Goal: Task Accomplishment & Management: Complete application form

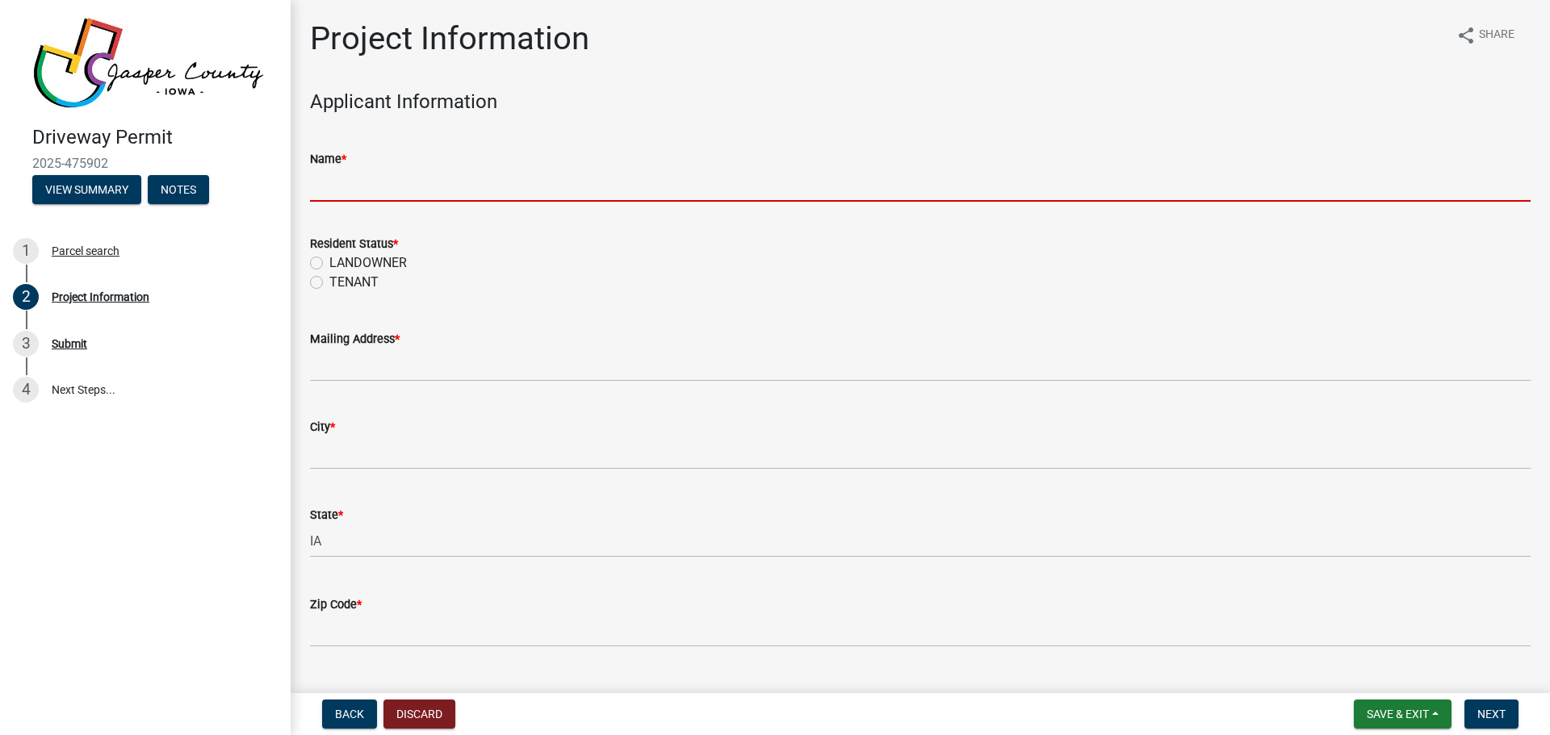
click at [358, 181] on input "Name *" at bounding box center [920, 185] width 1220 height 33
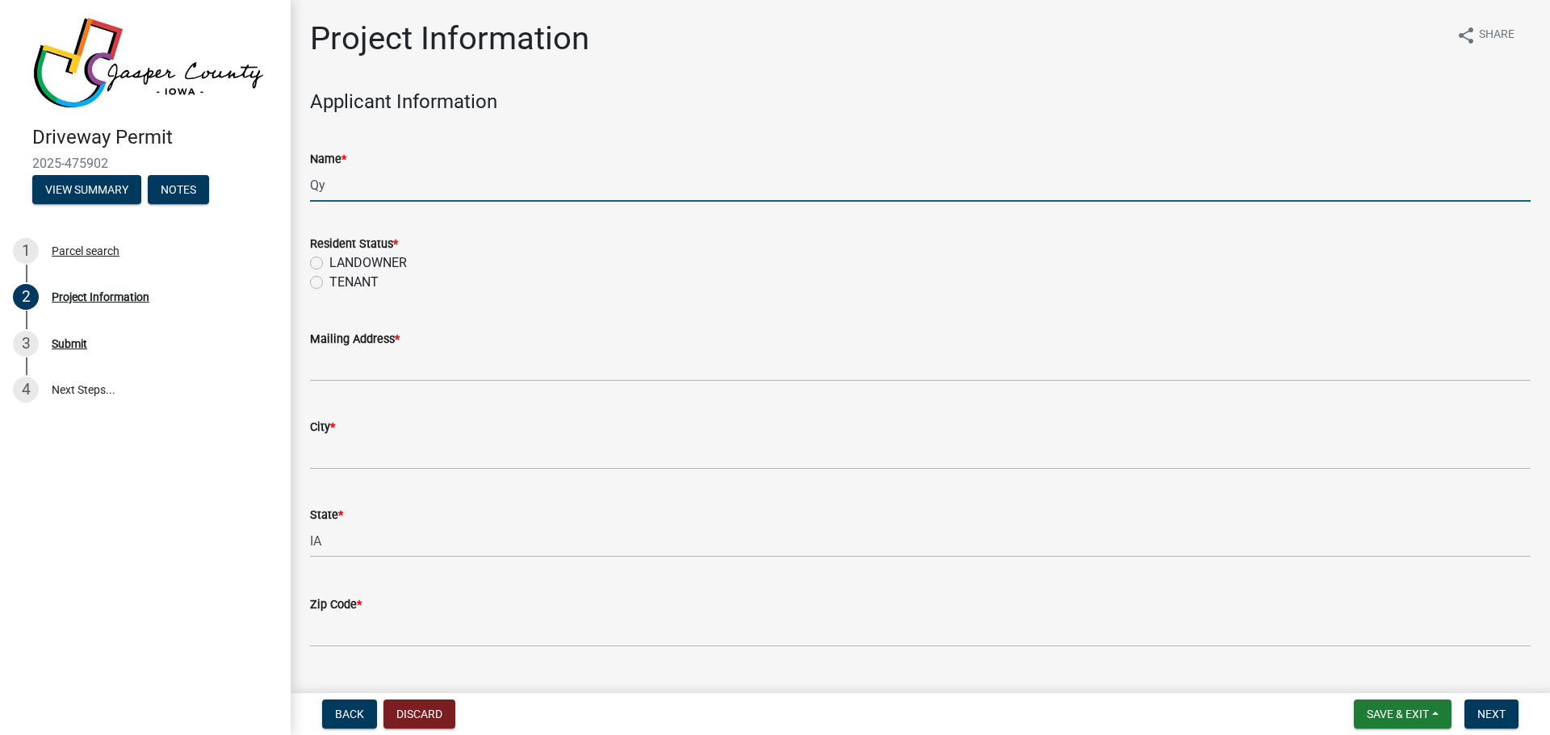
type input "Q"
type input "[PERSON_NAME]"
click at [372, 264] on label "LANDOWNER" at bounding box center [367, 262] width 77 height 19
click at [340, 264] on input "LANDOWNER" at bounding box center [334, 258] width 10 height 10
radio input "true"
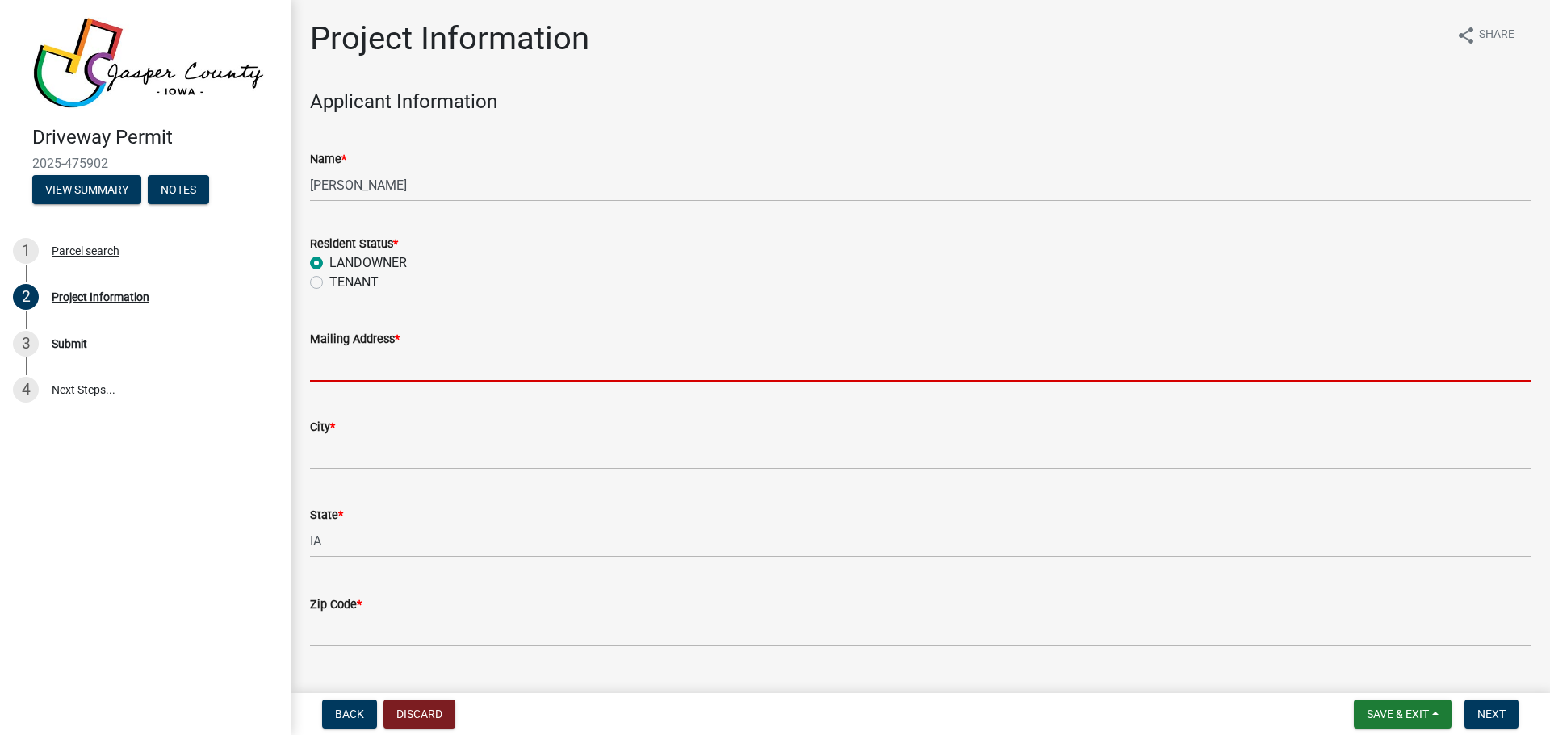
drag, startPoint x: 369, startPoint y: 362, endPoint x: 517, endPoint y: 331, distance: 151.0
click at [369, 362] on input "Mailing Address *" at bounding box center [920, 365] width 1220 height 33
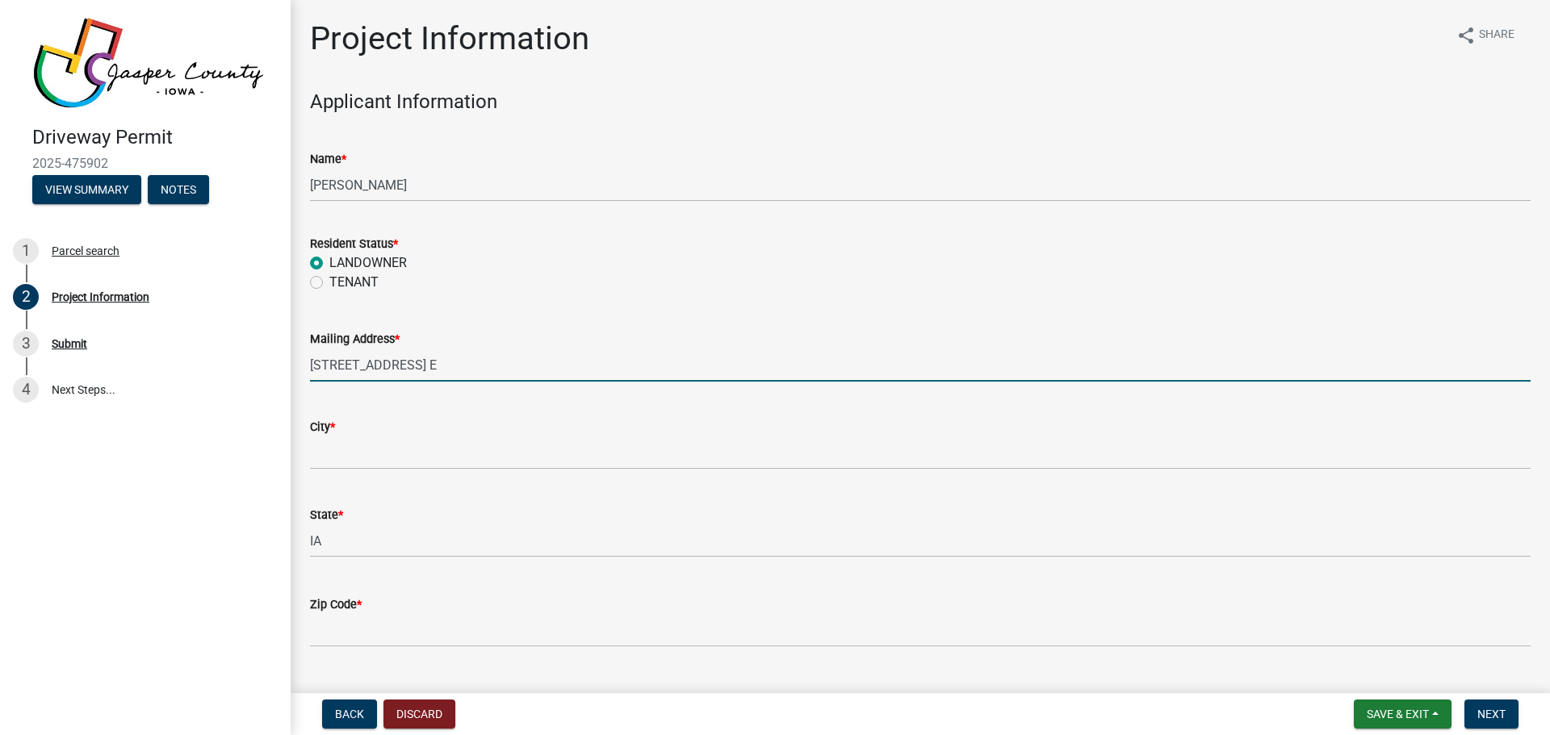
type input "[STREET_ADDRESS] E"
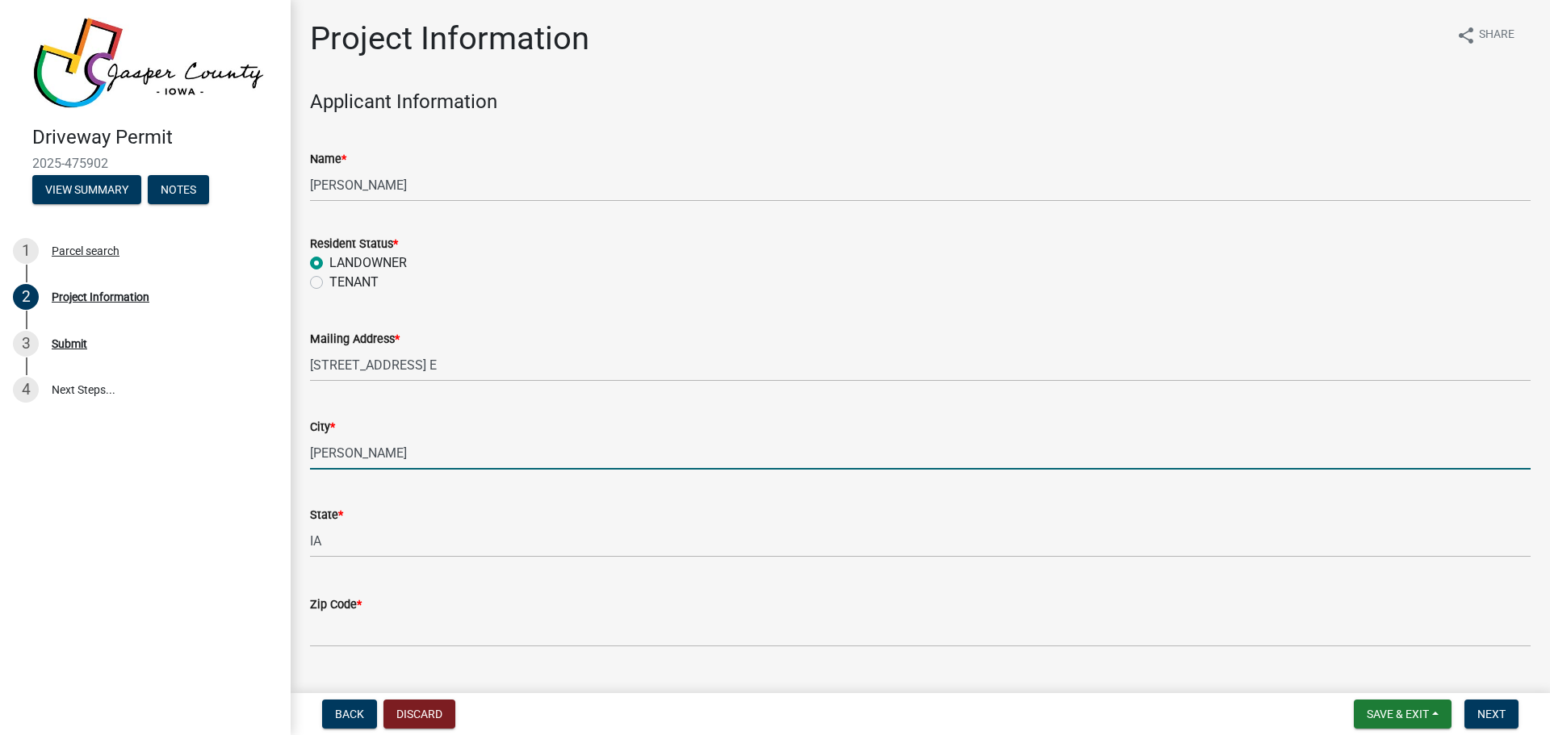
type input "[PERSON_NAME]"
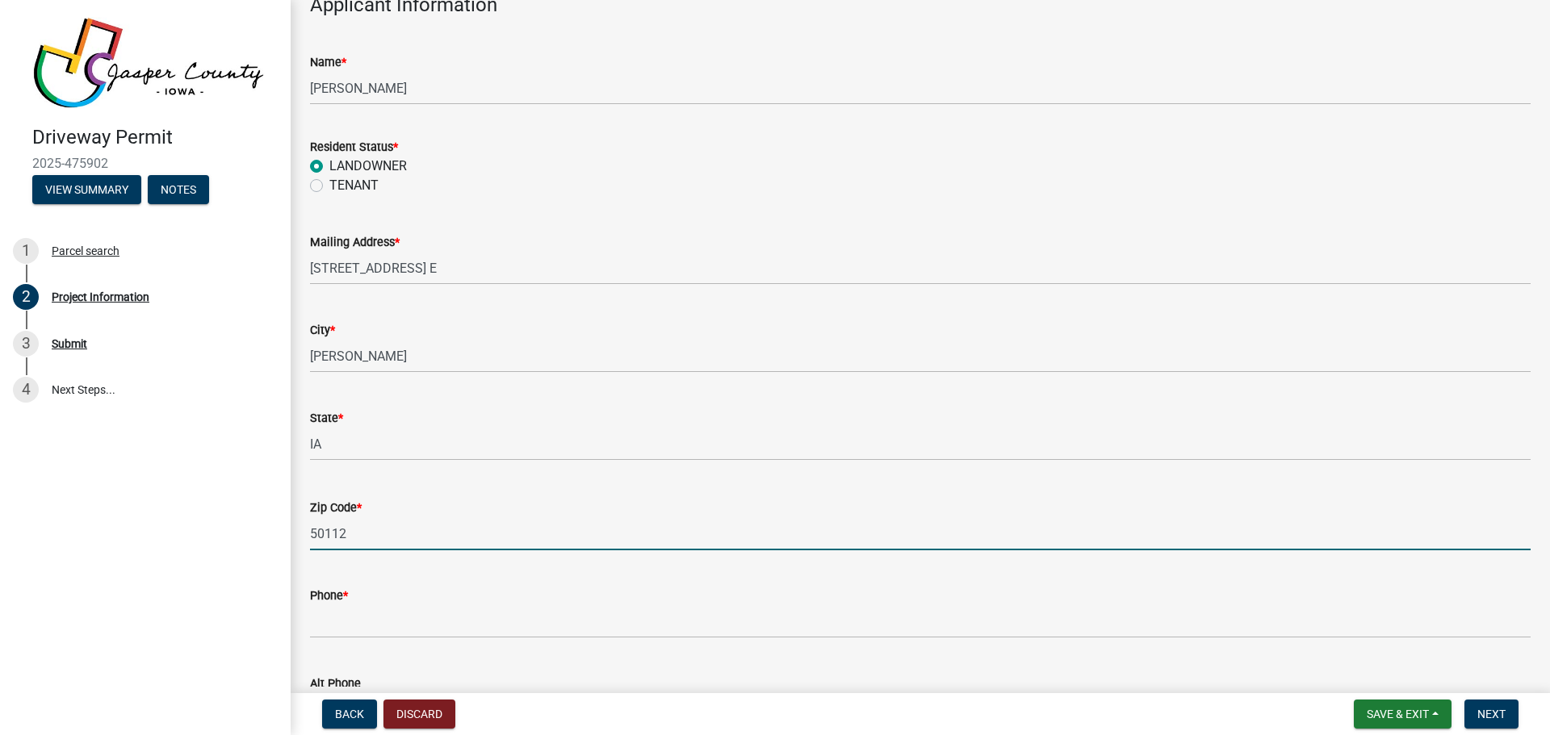
scroll to position [323, 0]
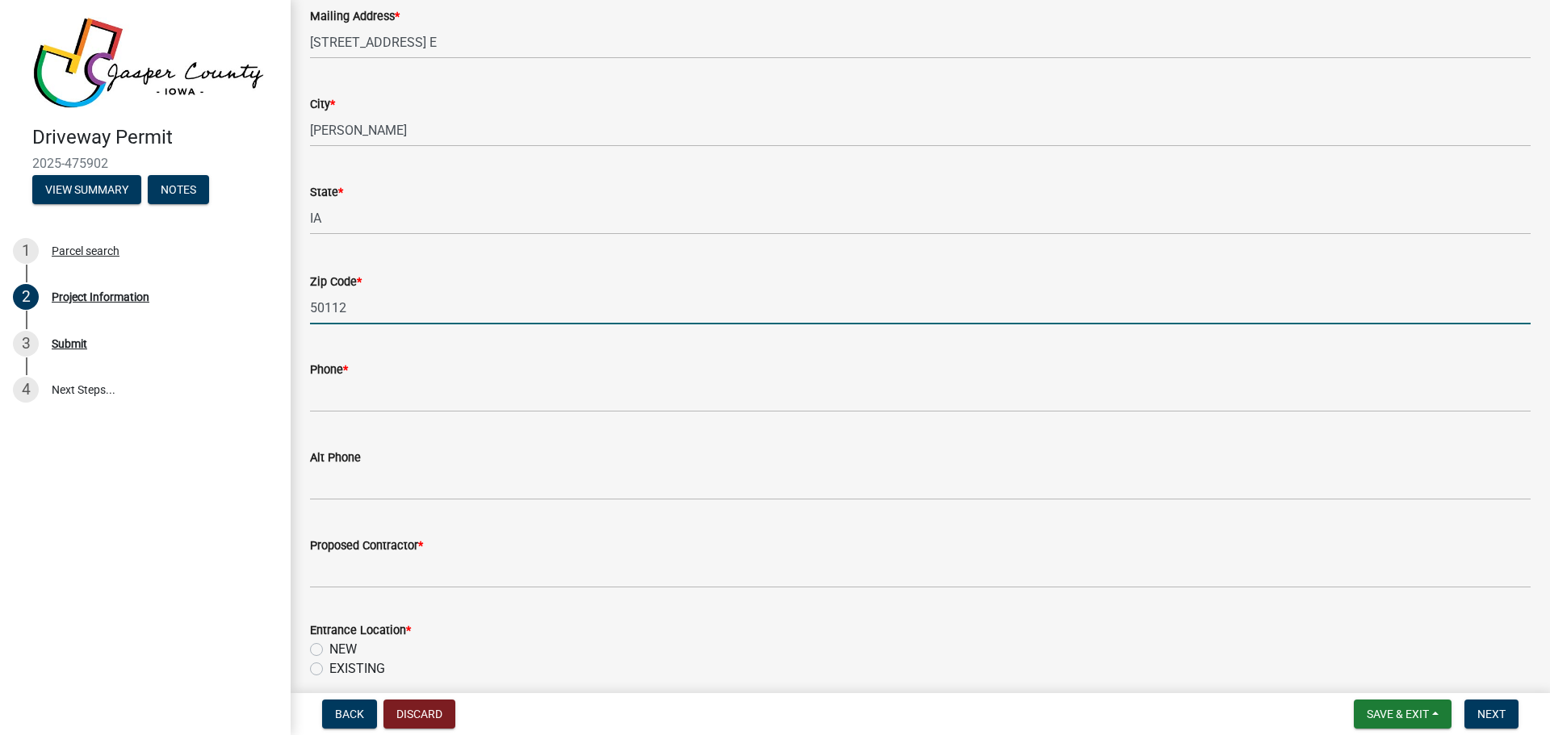
type input "50112"
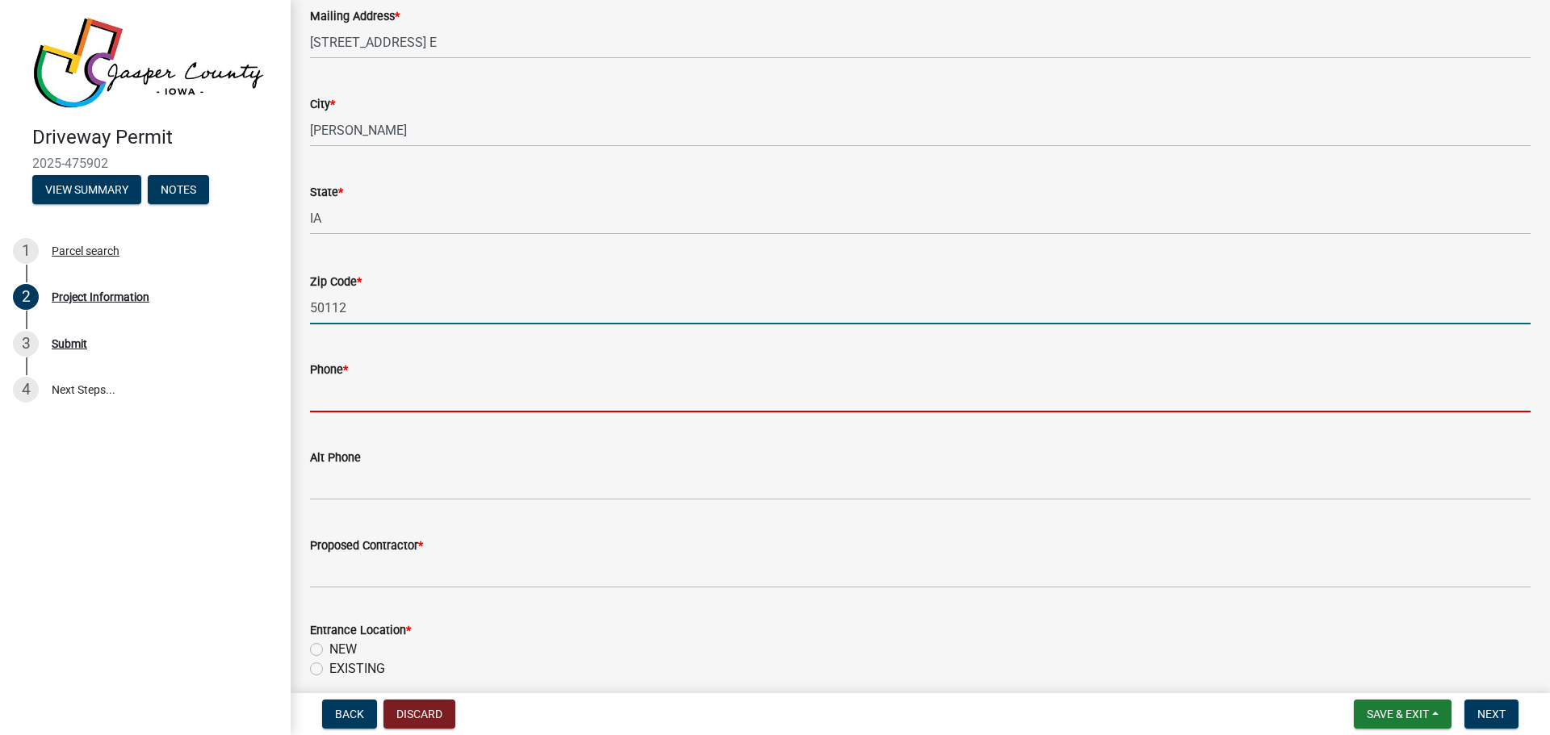
click at [383, 384] on input "Phone *" at bounding box center [920, 395] width 1220 height 33
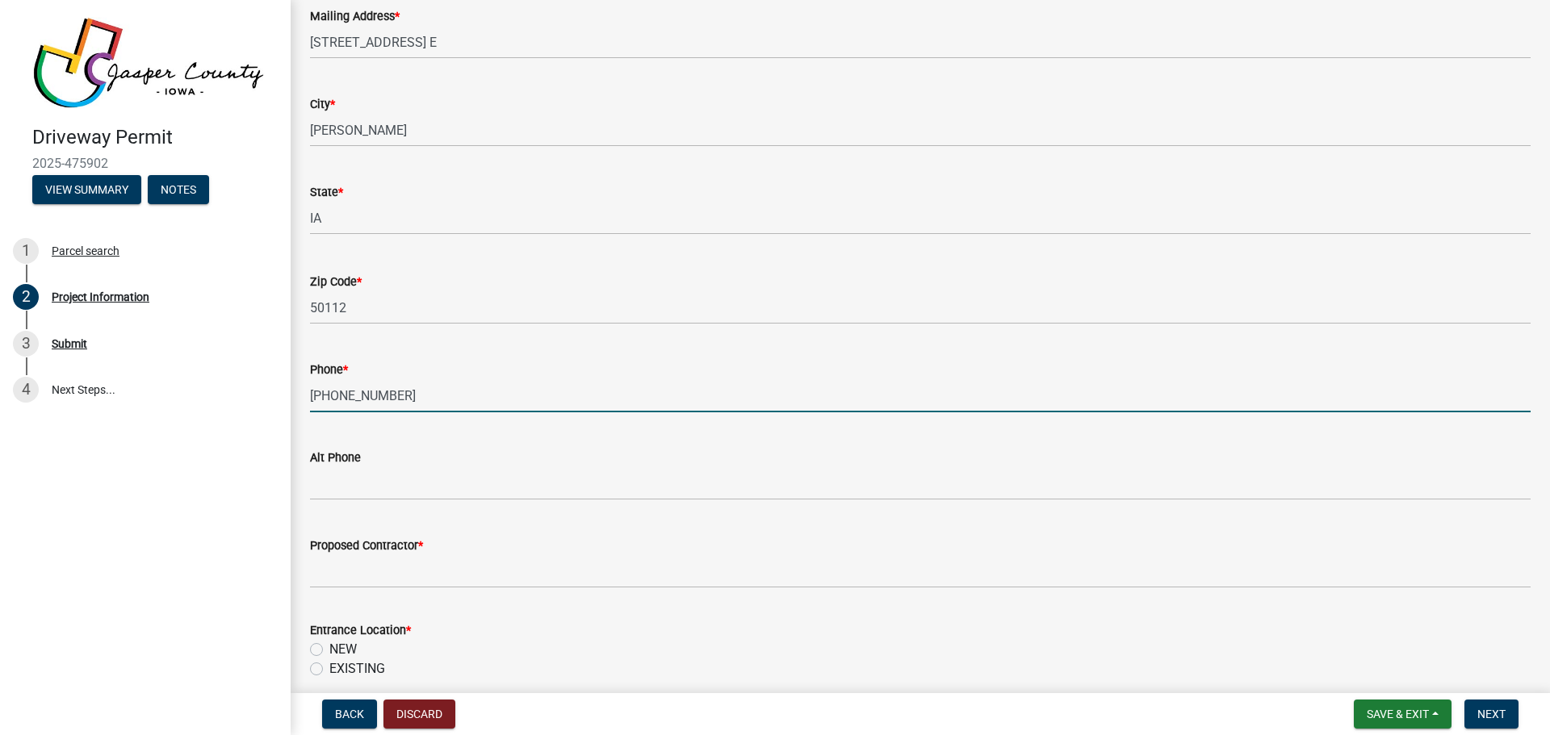
type input "[PHONE_NUMBER]"
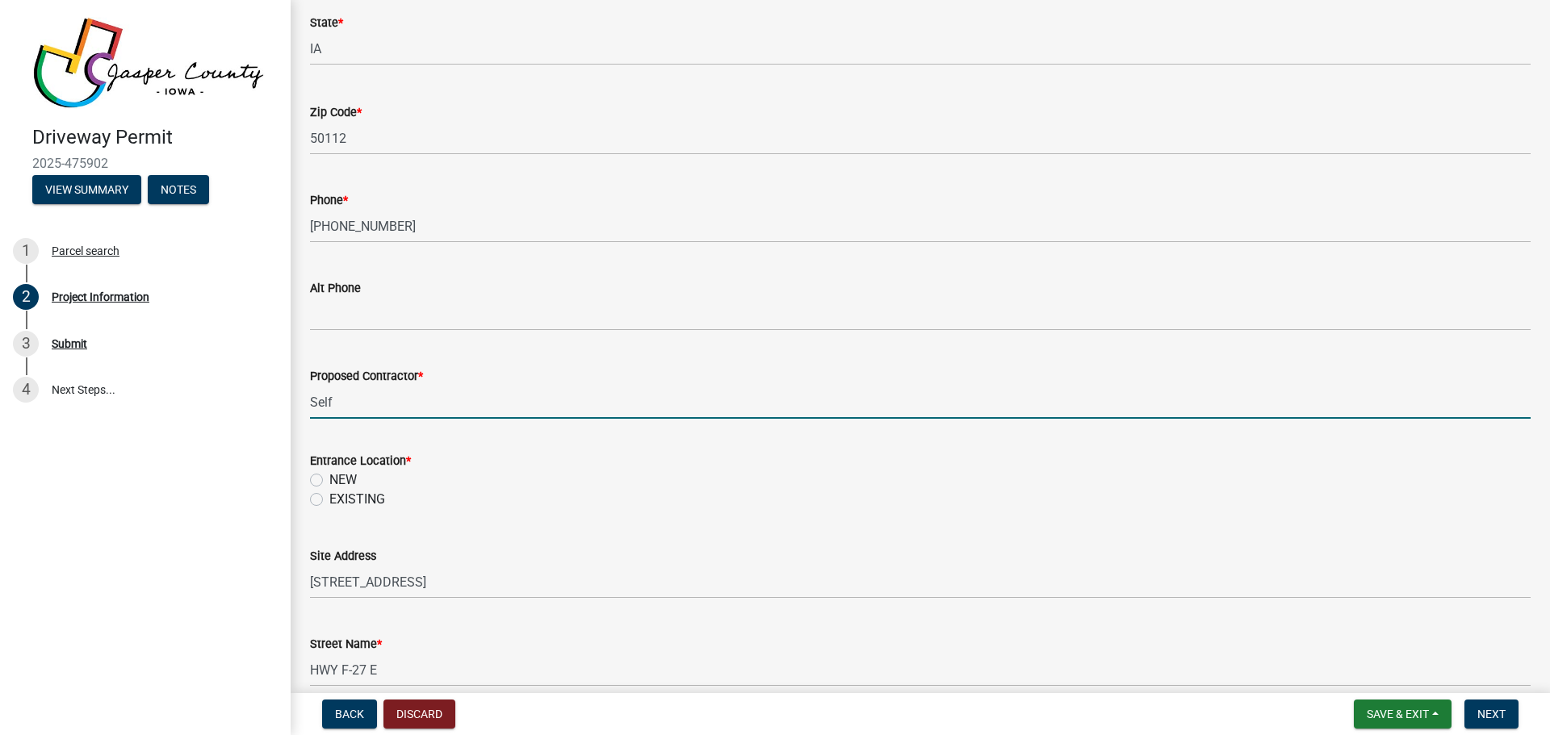
scroll to position [726, 0]
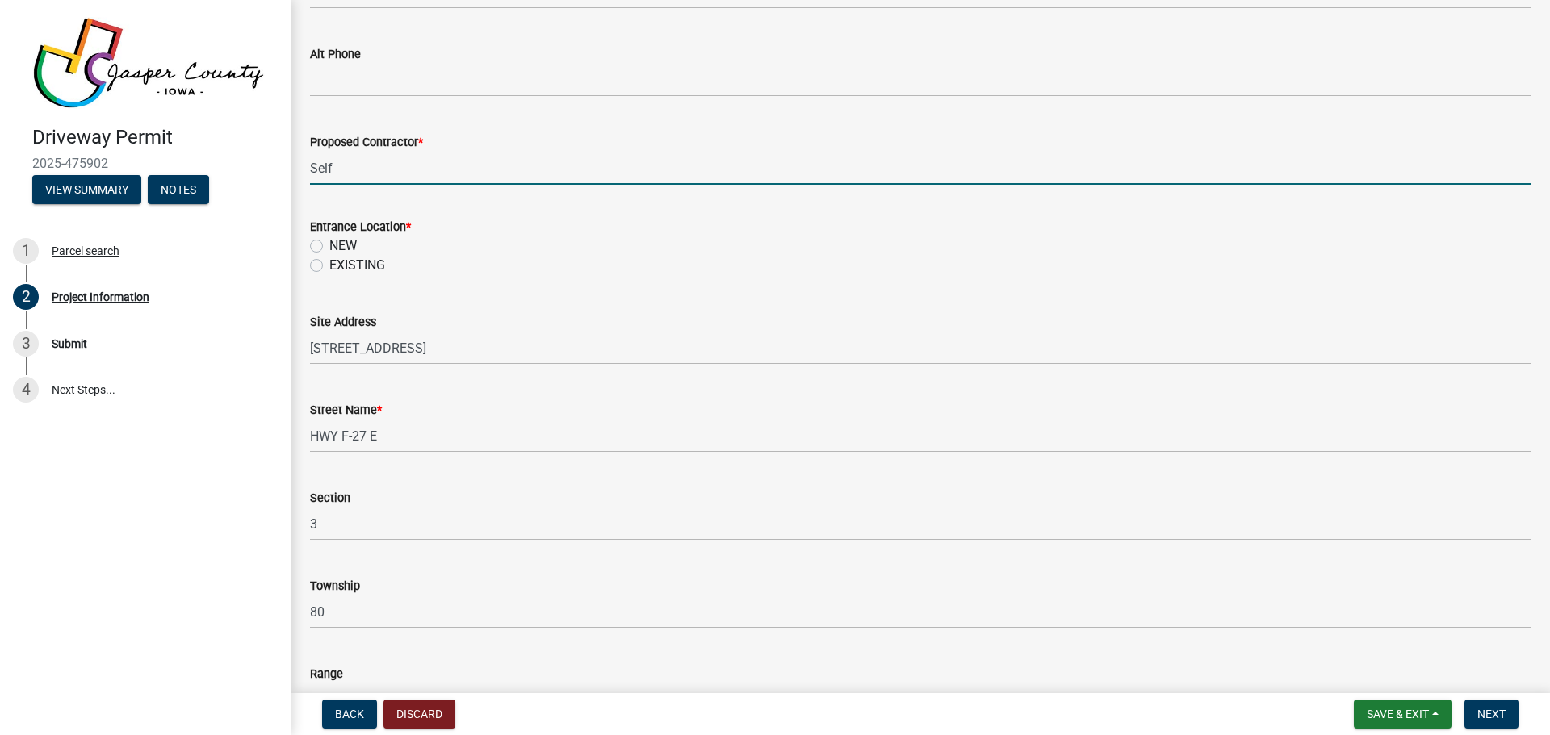
type input "Self"
click at [329, 246] on label "NEW" at bounding box center [342, 245] width 27 height 19
click at [329, 246] on input "NEW" at bounding box center [334, 241] width 10 height 10
radio input "true"
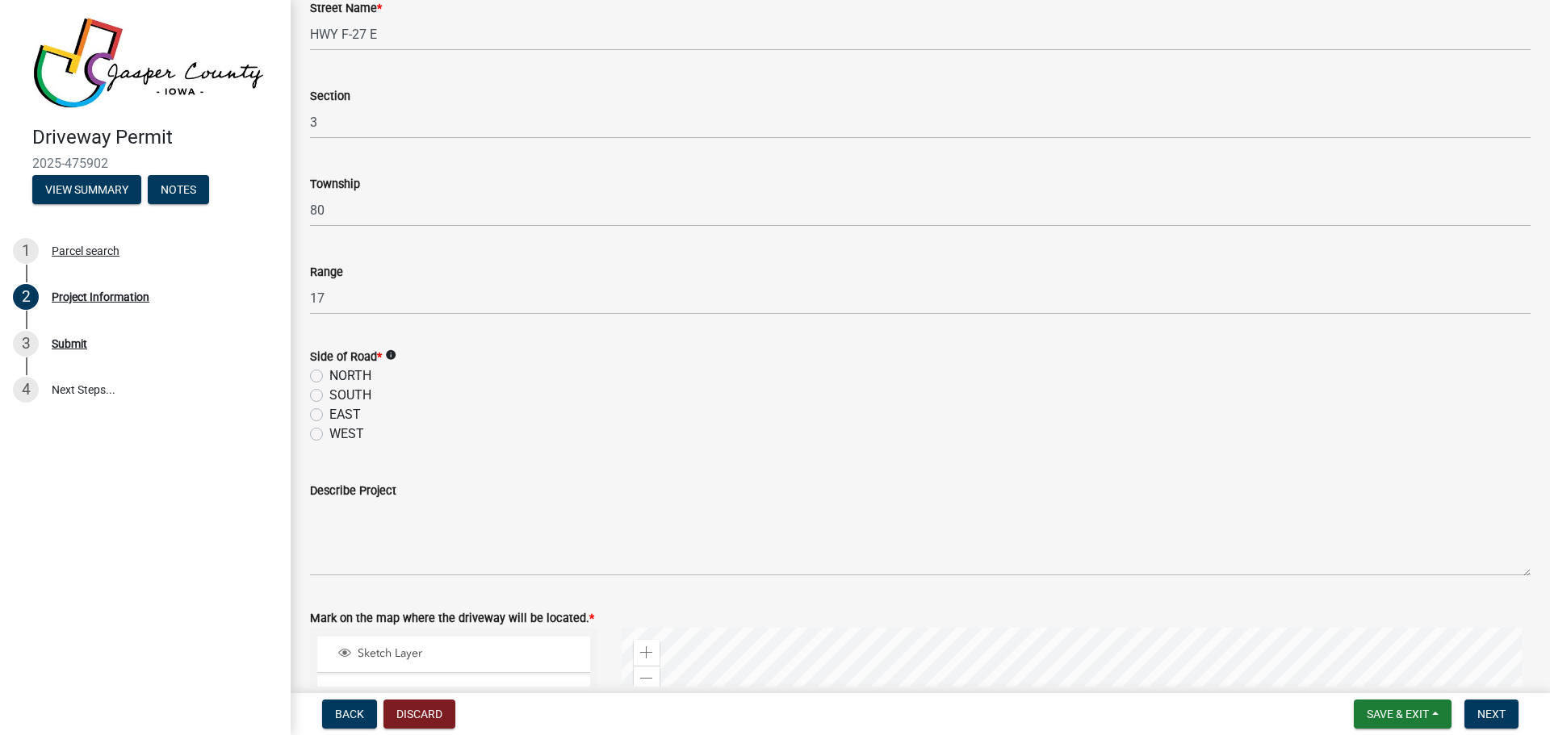
scroll to position [1130, 0]
click at [329, 375] on label "NORTH" at bounding box center [350, 374] width 42 height 19
click at [329, 375] on input "NORTH" at bounding box center [334, 370] width 10 height 10
radio input "true"
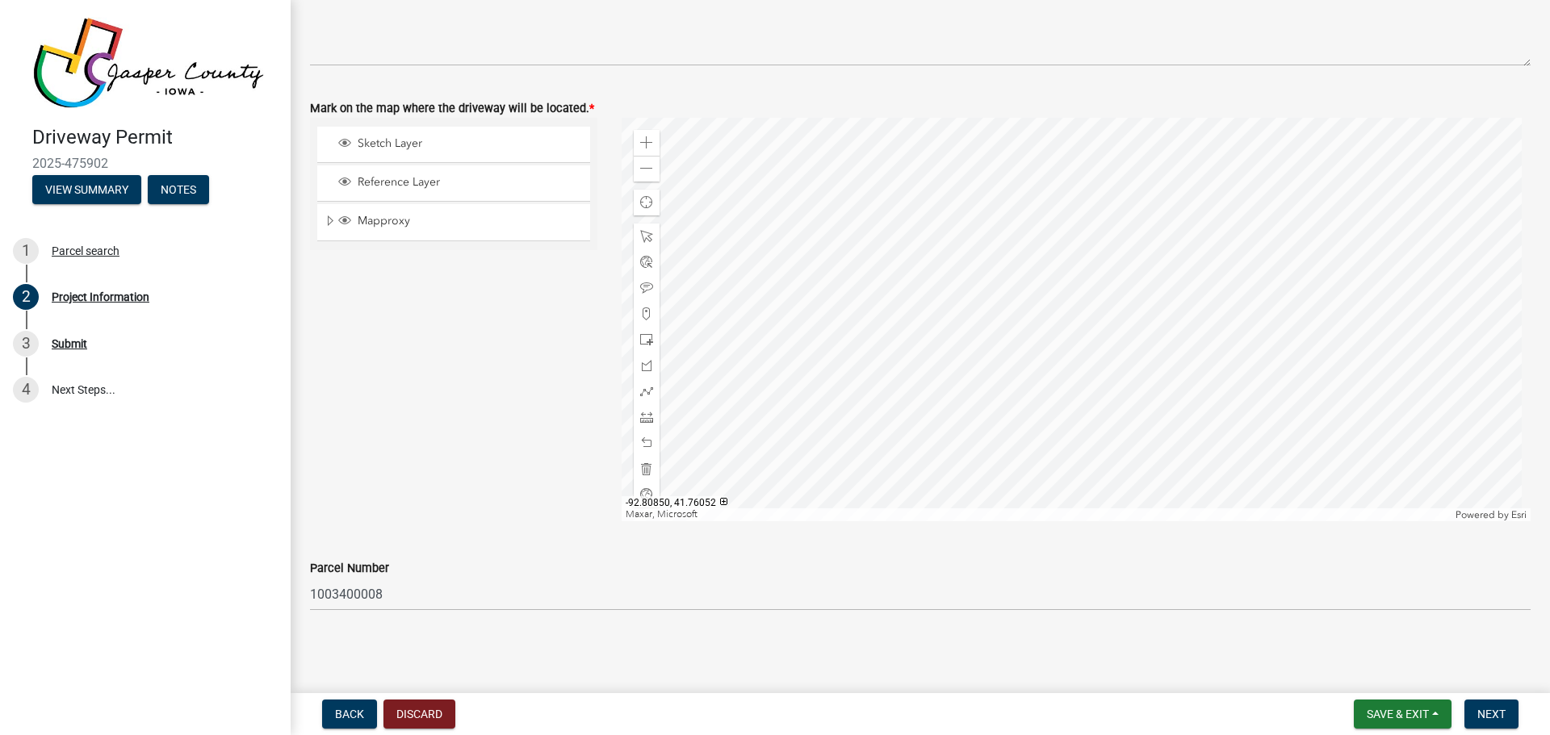
scroll to position [1558, 0]
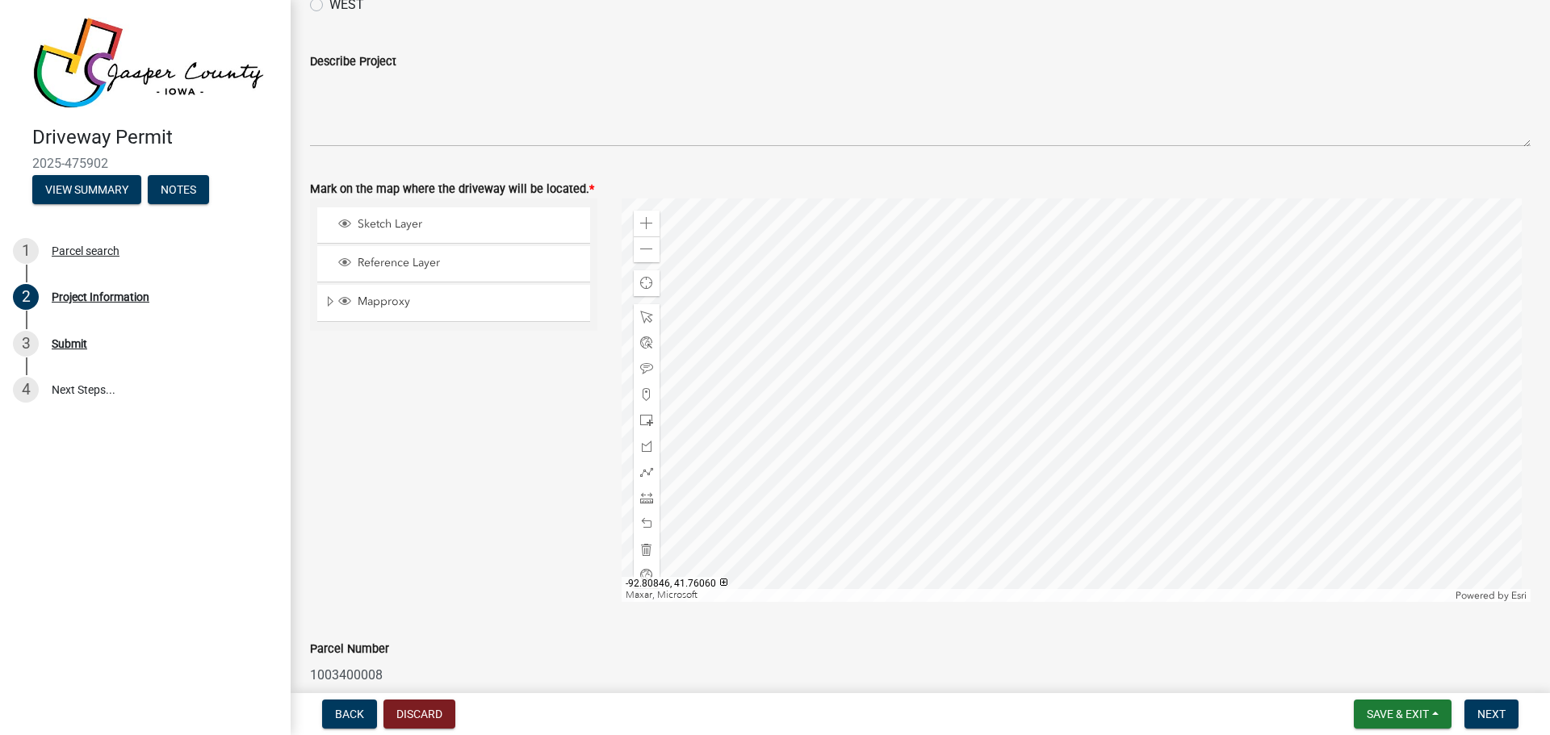
click at [1195, 493] on div at bounding box center [1076, 401] width 910 height 404
click at [642, 392] on span at bounding box center [646, 394] width 13 height 13
click at [1112, 508] on div at bounding box center [1076, 401] width 910 height 404
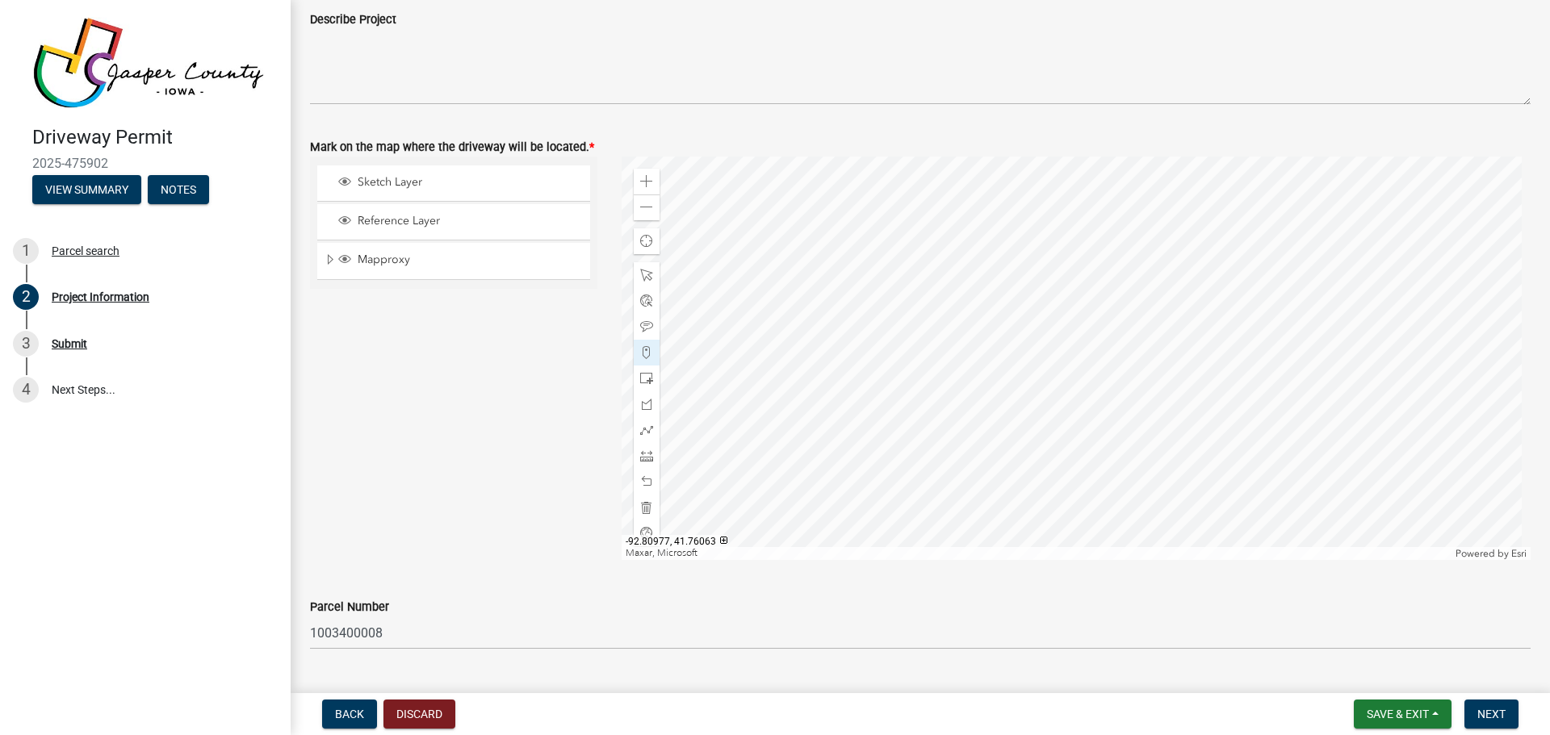
scroll to position [1638, 0]
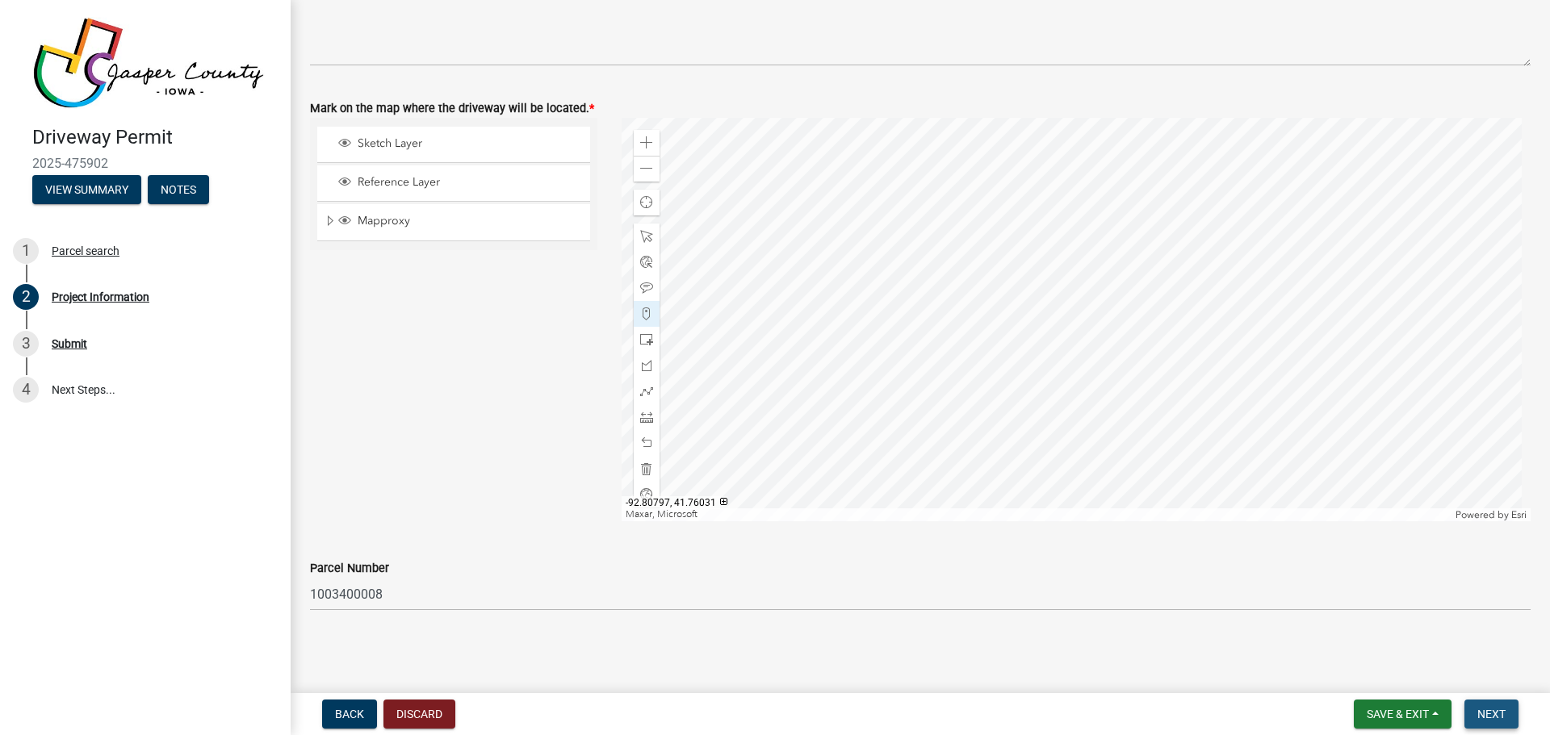
click at [1492, 708] on span "Next" at bounding box center [1491, 714] width 28 height 13
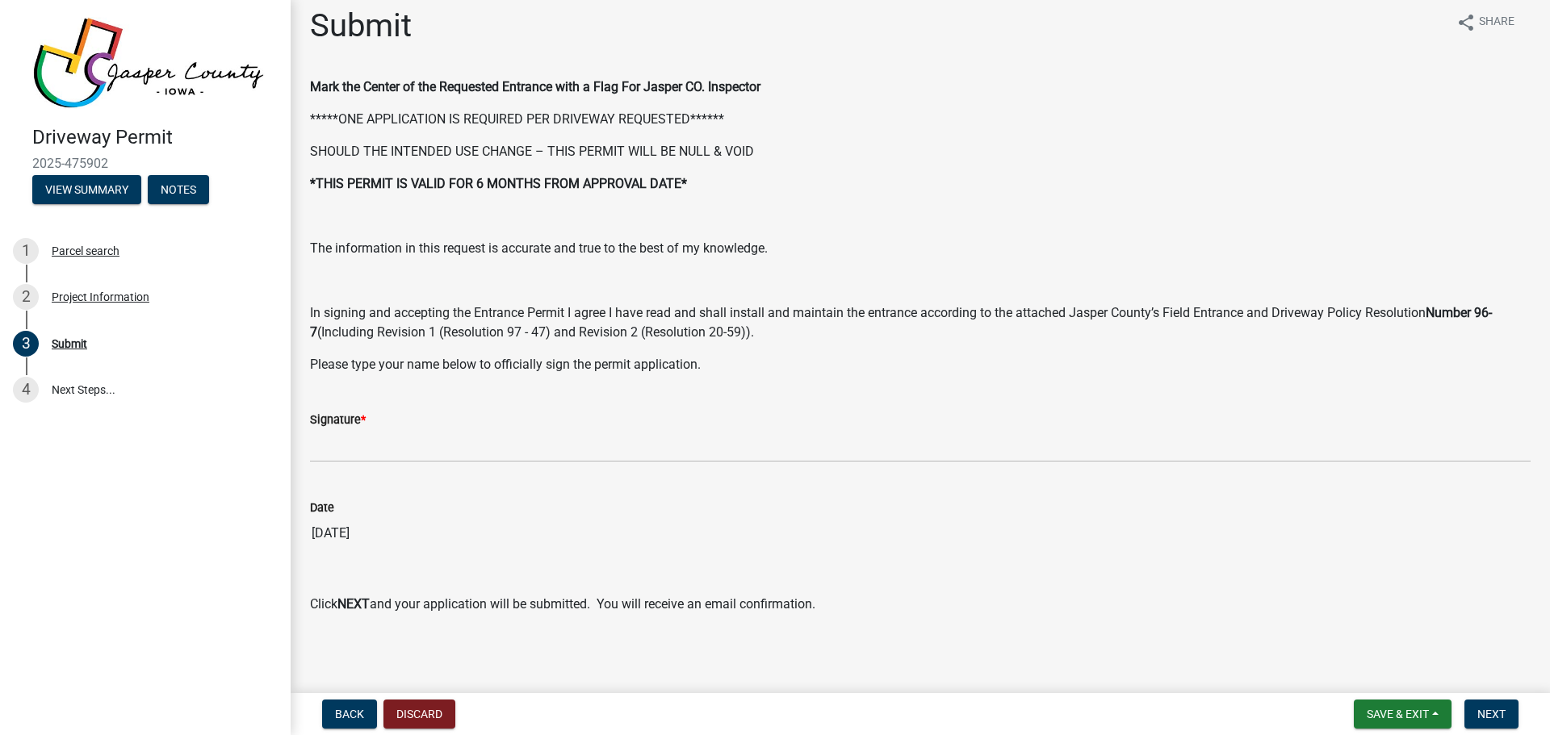
scroll to position [16, 0]
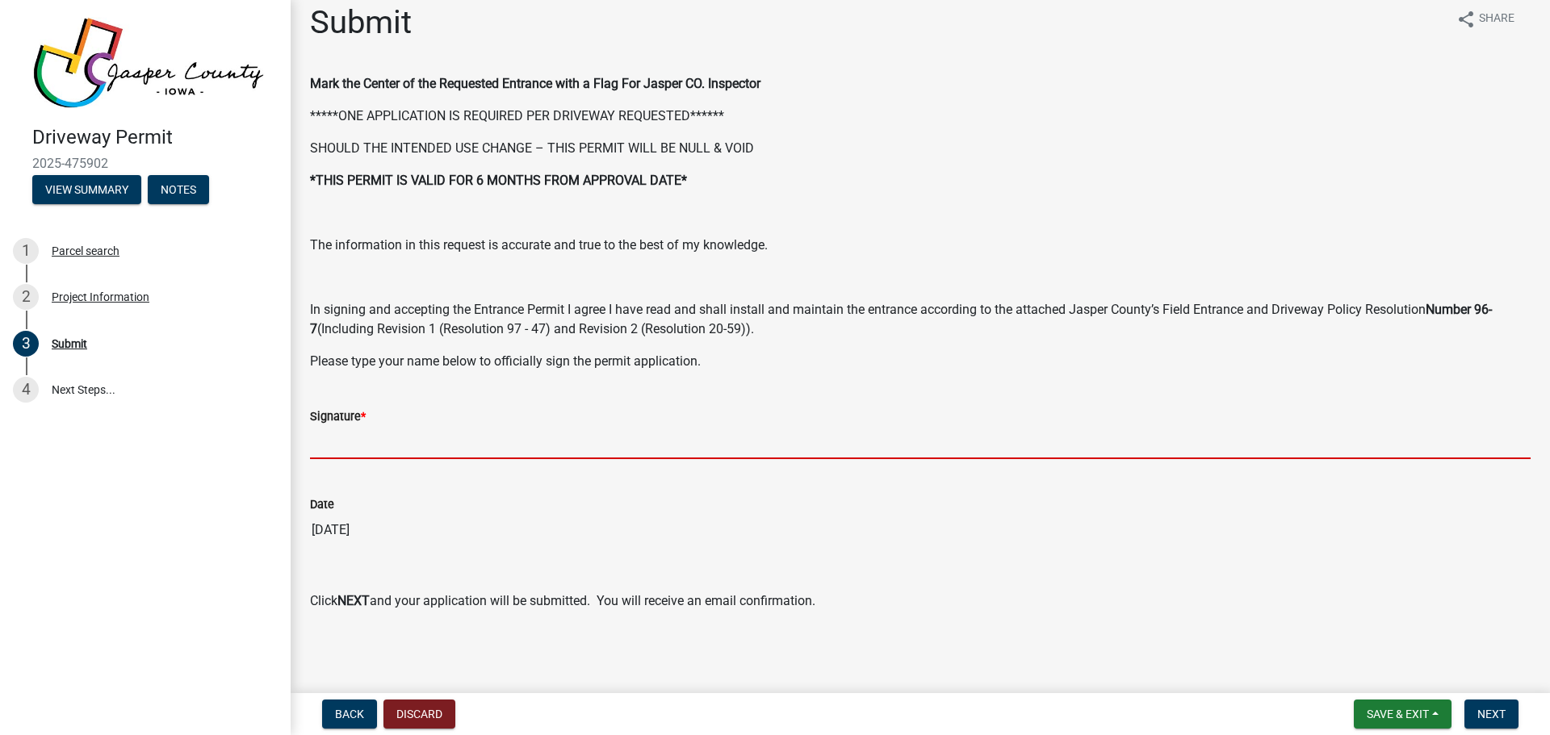
click at [314, 446] on input "Signature *" at bounding box center [920, 442] width 1220 height 33
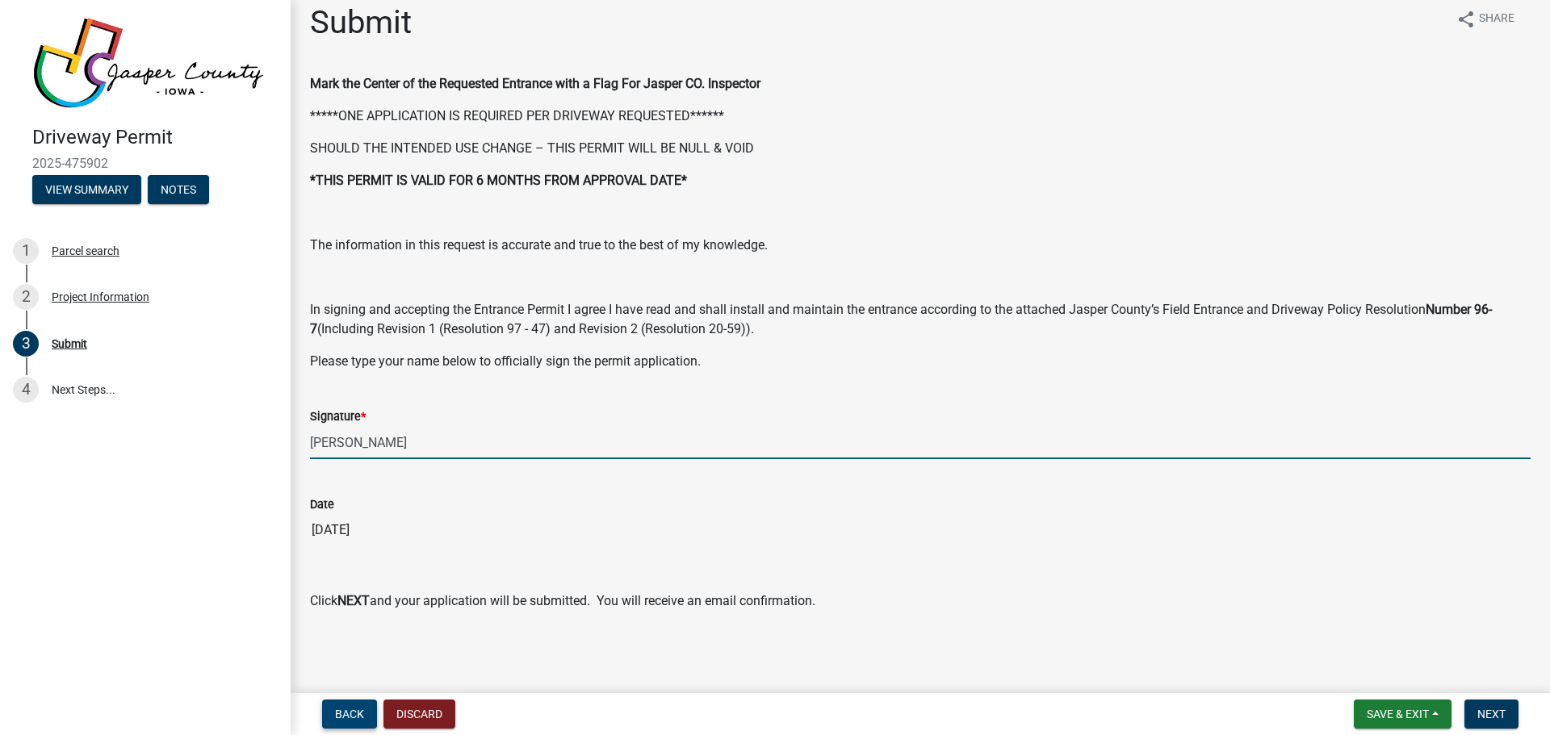
type input "[PERSON_NAME]"
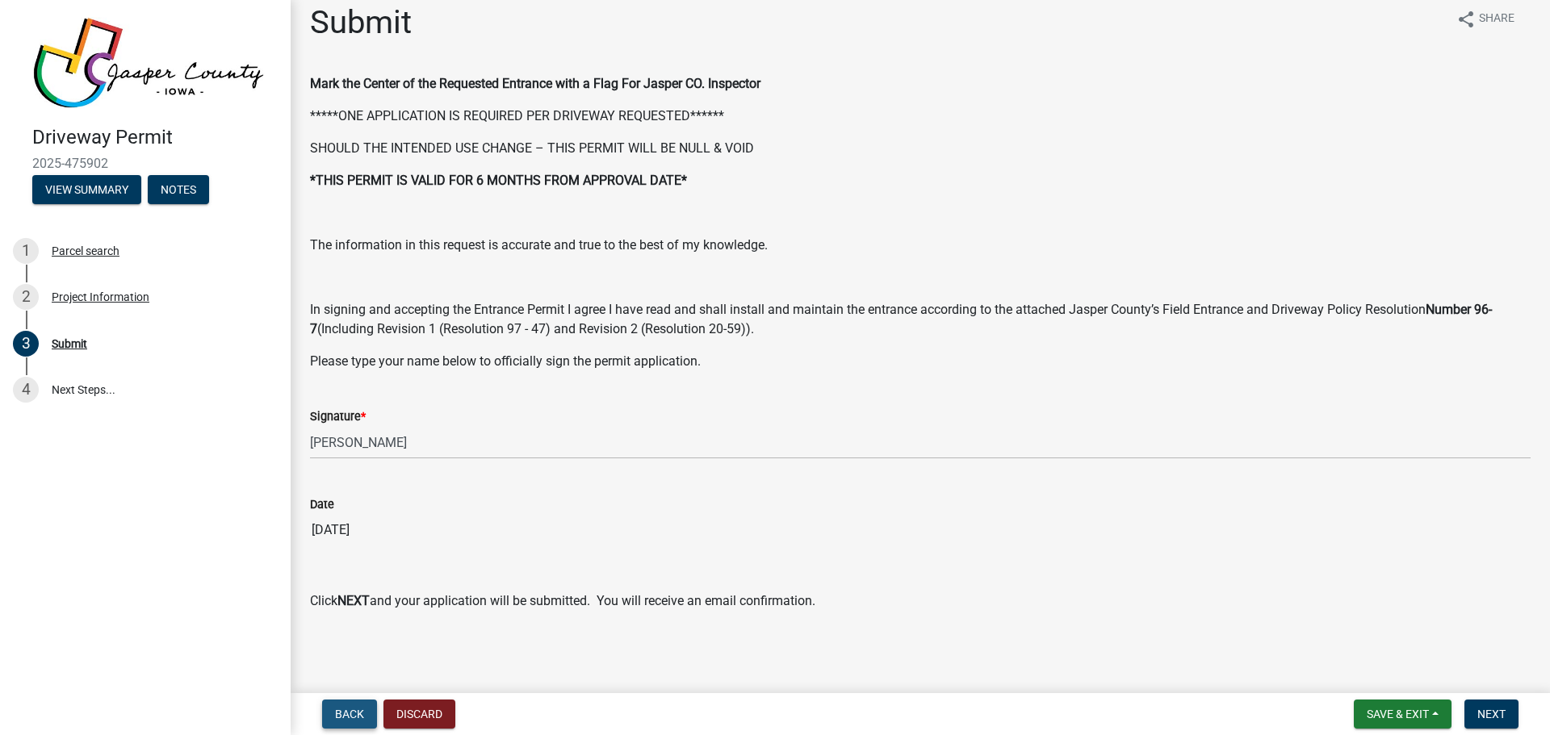
click at [335, 709] on span "Back" at bounding box center [349, 714] width 29 height 13
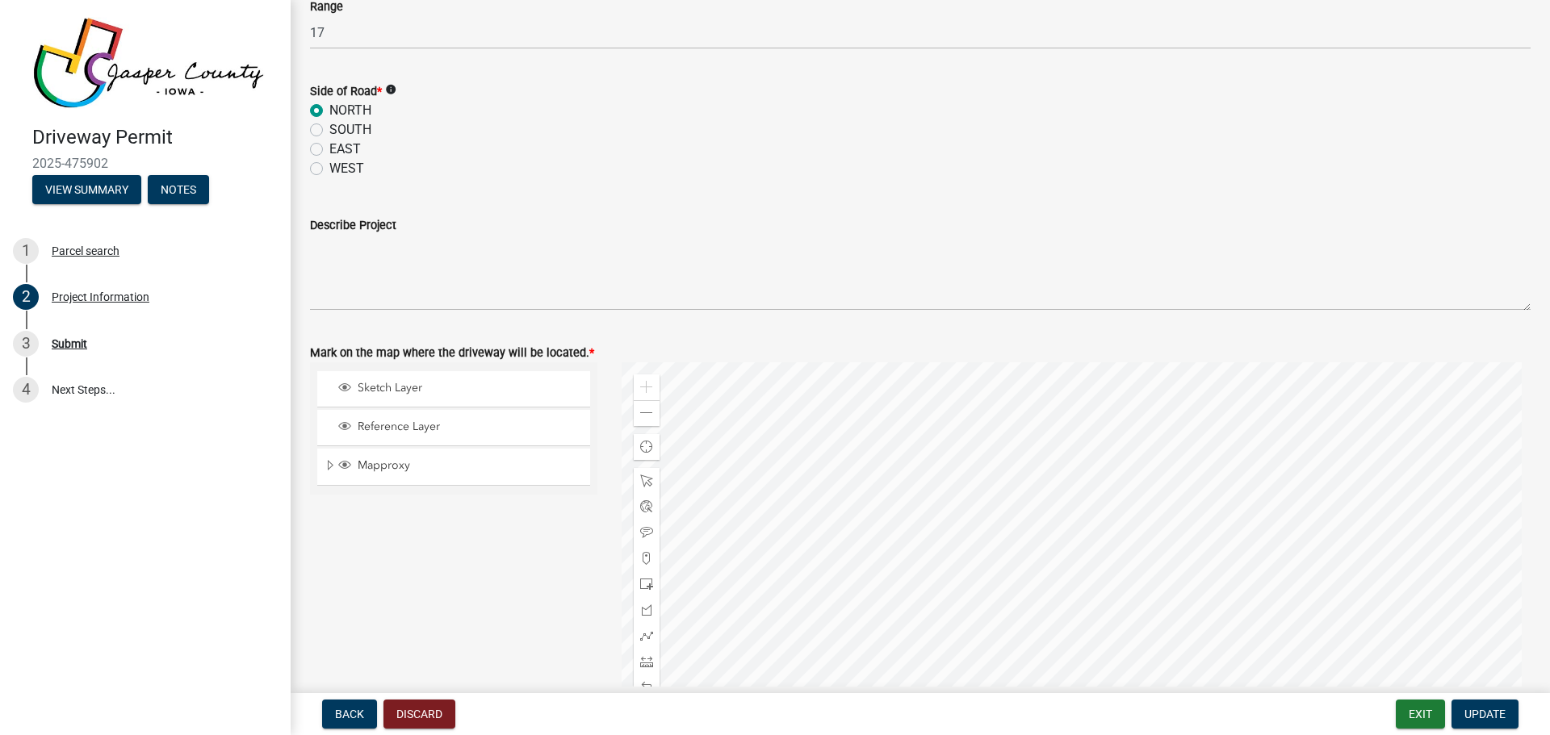
scroll to position [1614, 0]
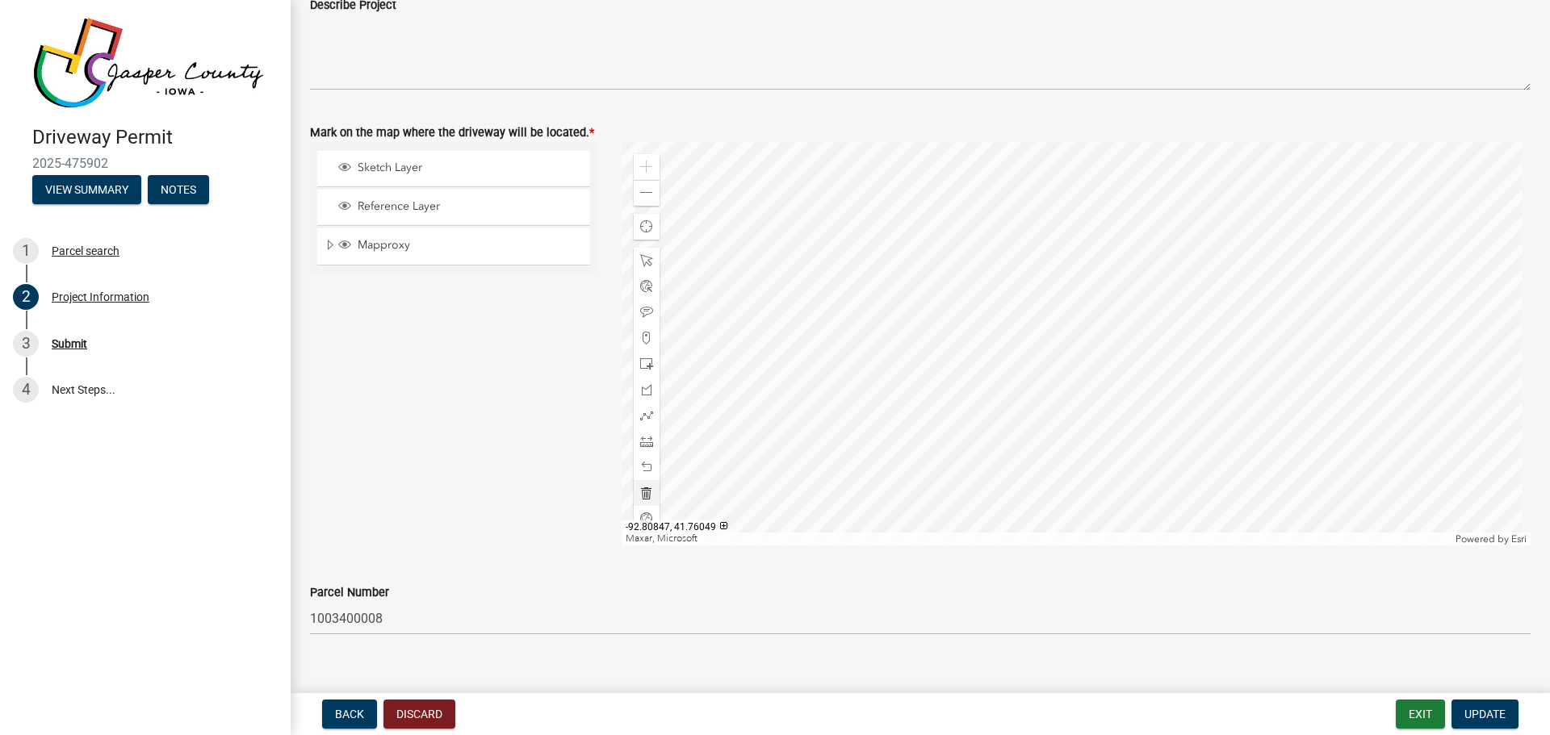
click at [1082, 356] on div at bounding box center [1076, 344] width 910 height 404
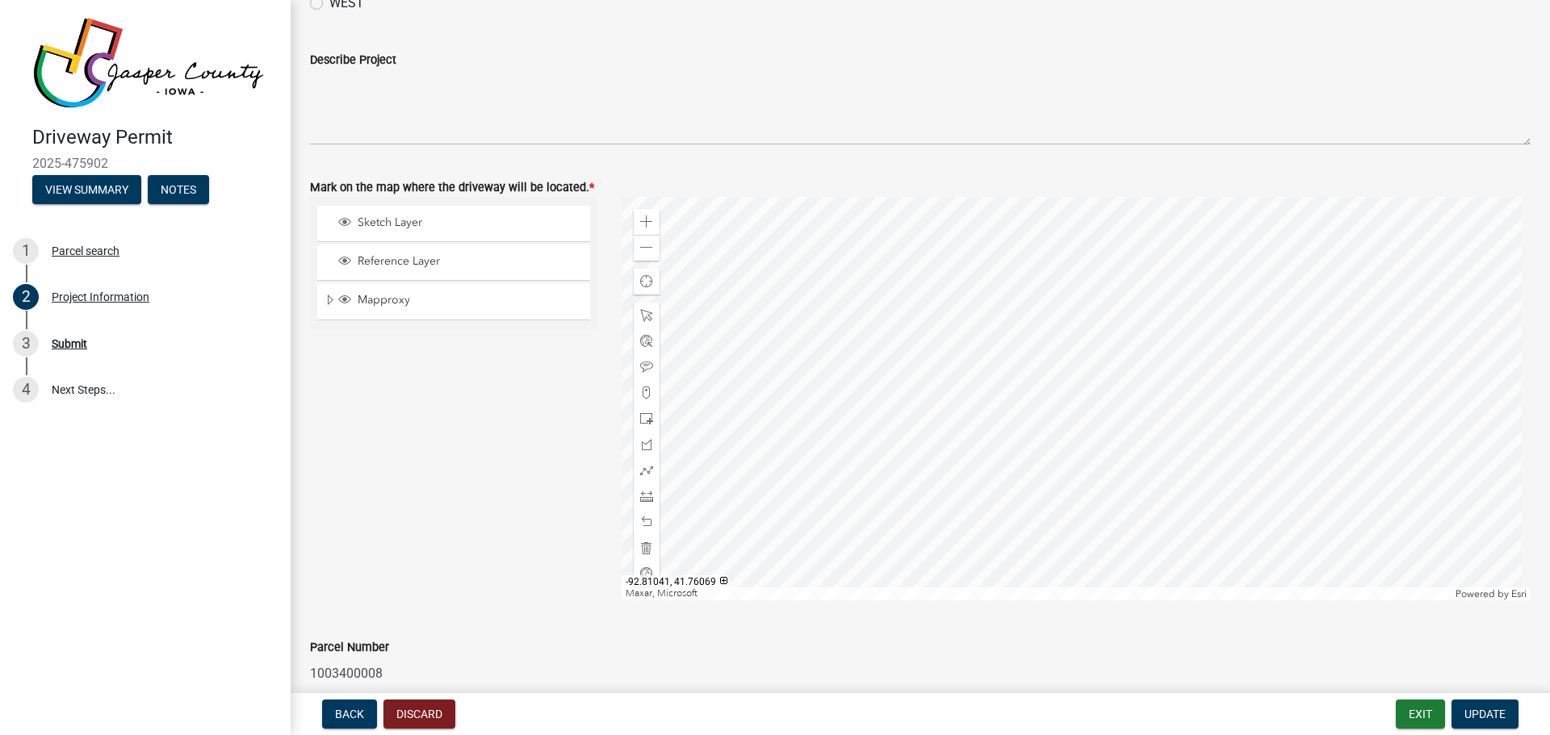
scroll to position [1534, 0]
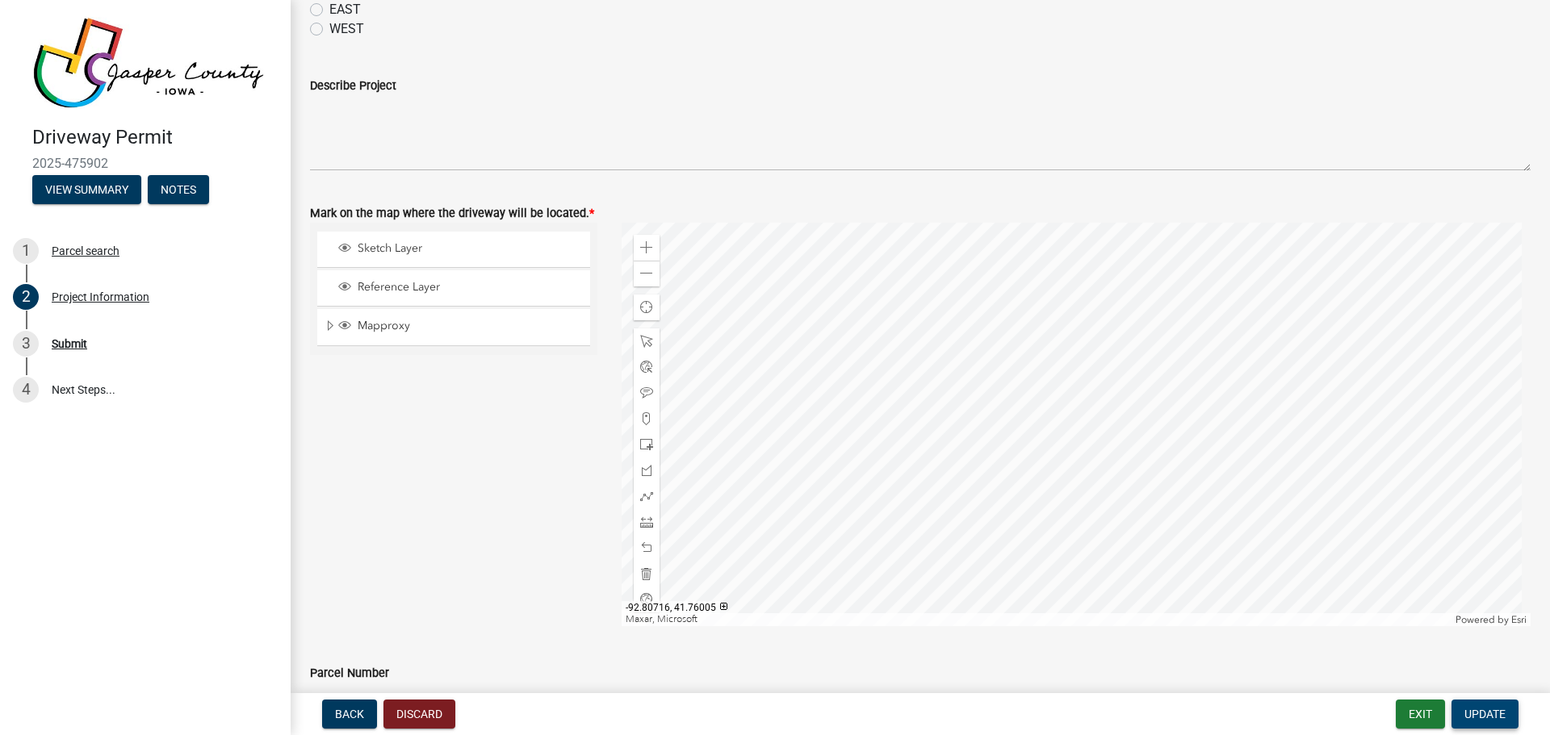
click at [1472, 713] on span "Update" at bounding box center [1484, 714] width 41 height 13
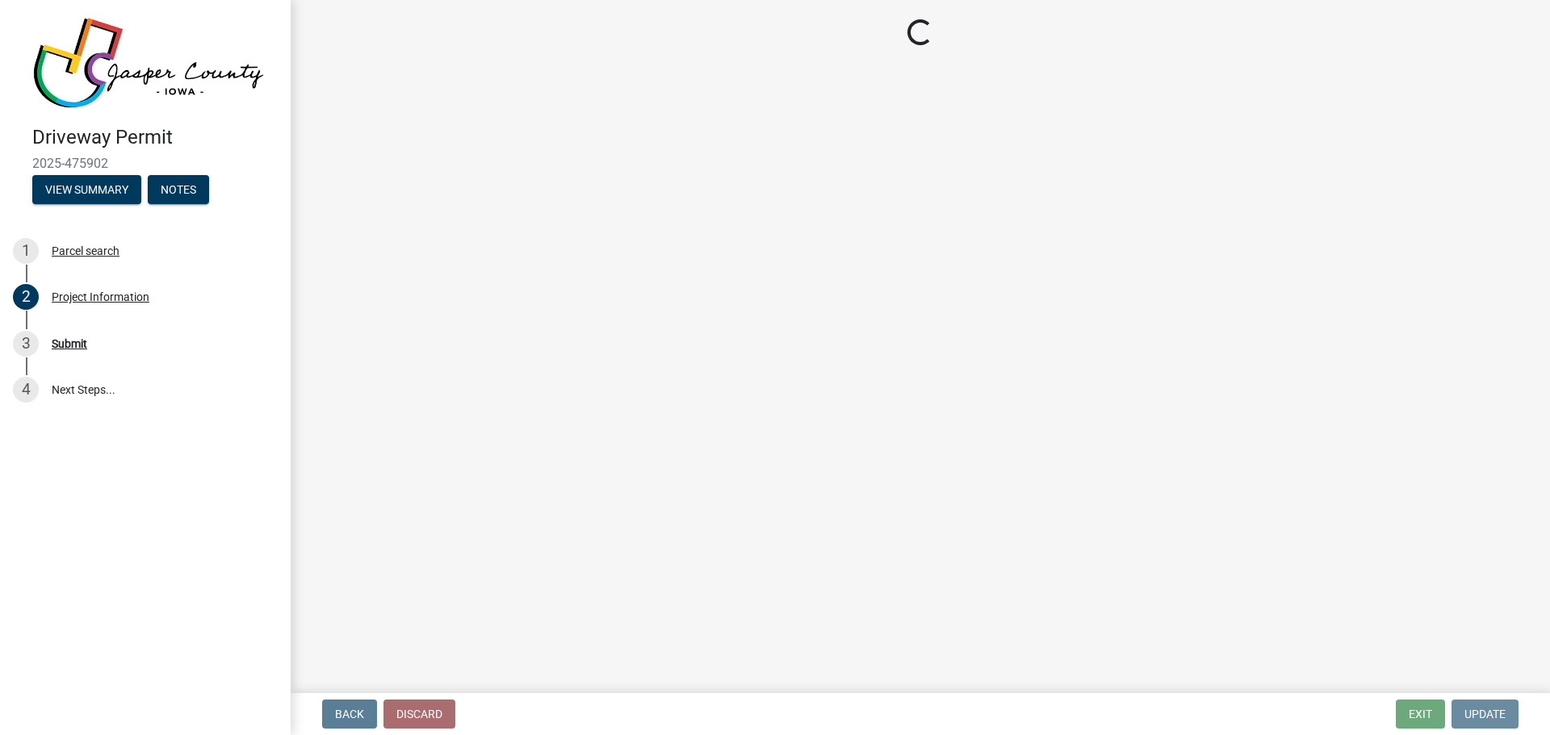
scroll to position [0, 0]
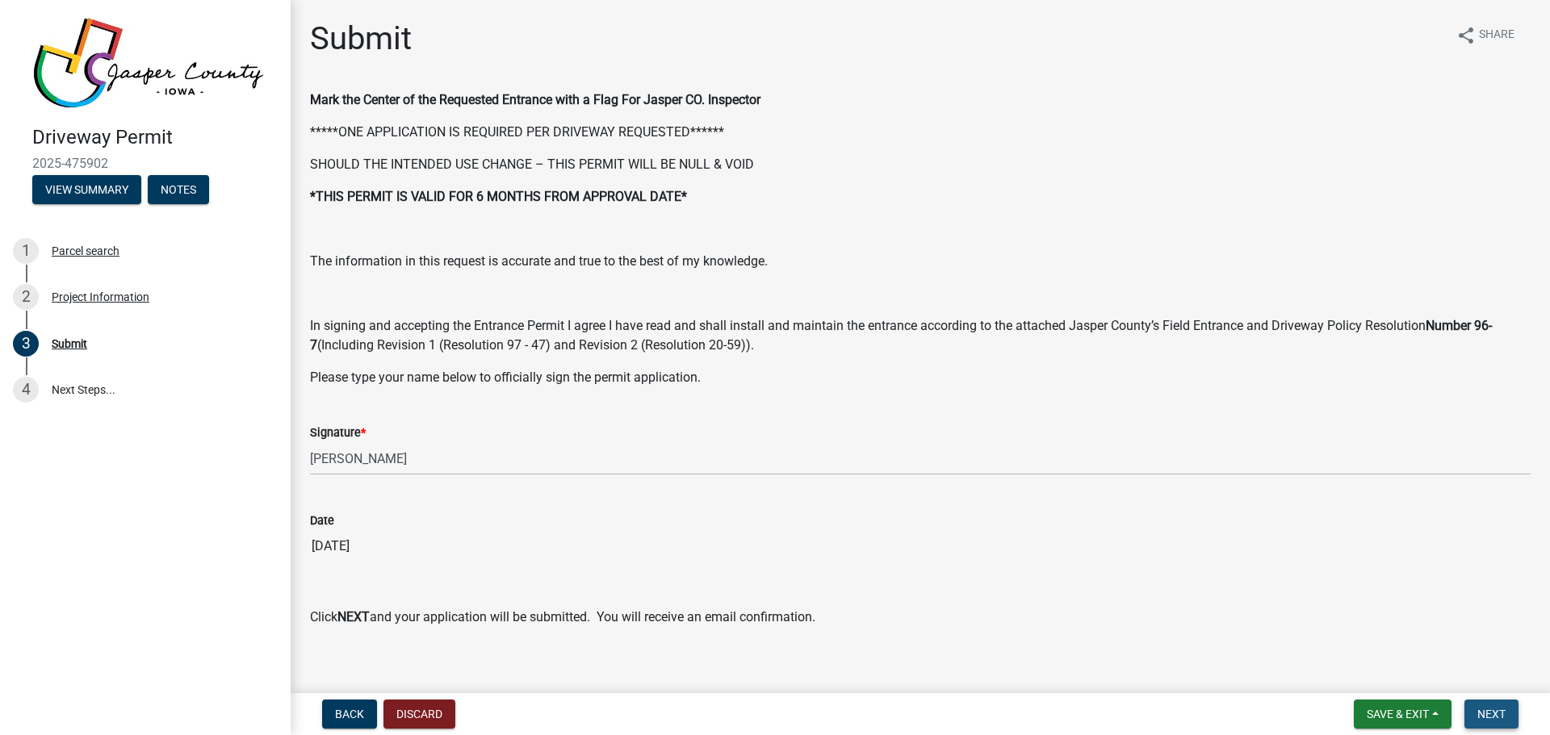
click at [1501, 717] on span "Next" at bounding box center [1491, 714] width 28 height 13
